Goal: Information Seeking & Learning: Understand process/instructions

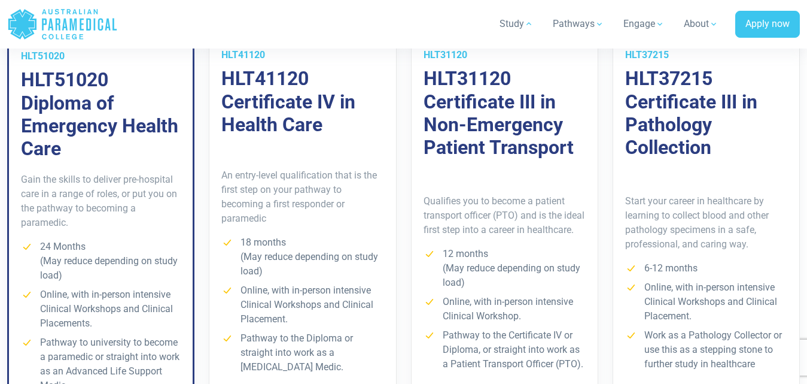
scroll to position [918, 0]
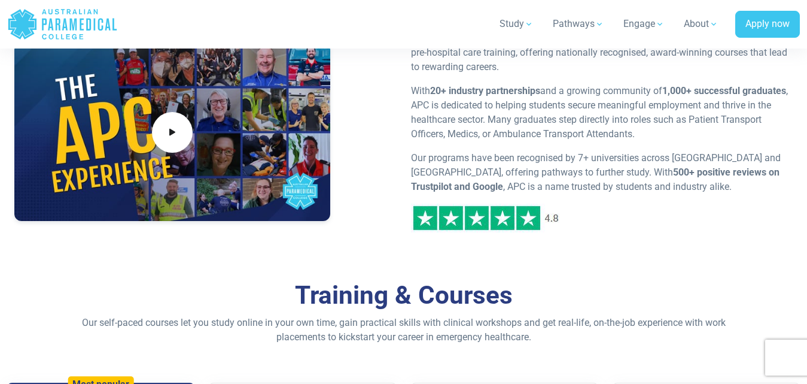
scroll to position [569, 0]
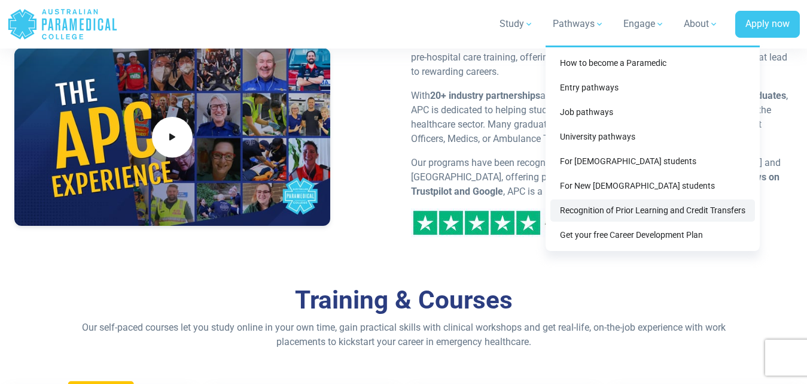
click at [603, 209] on link "Recognition of Prior Learning and Credit Transfers" at bounding box center [652, 210] width 205 height 22
